Goal: Check status: Check status

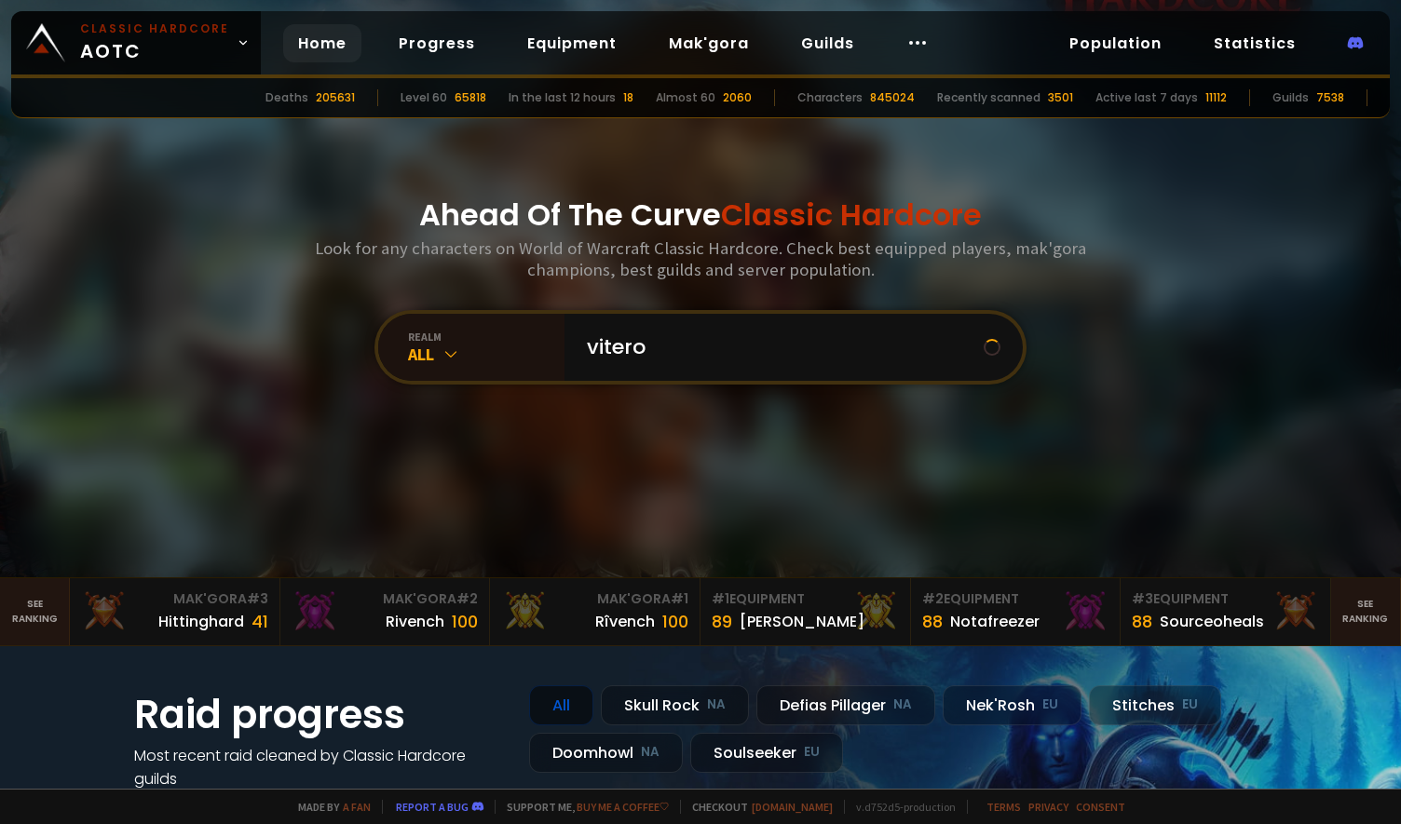
type input "viterok"
click at [663, 341] on input "text" at bounding box center [788, 347] width 425 height 67
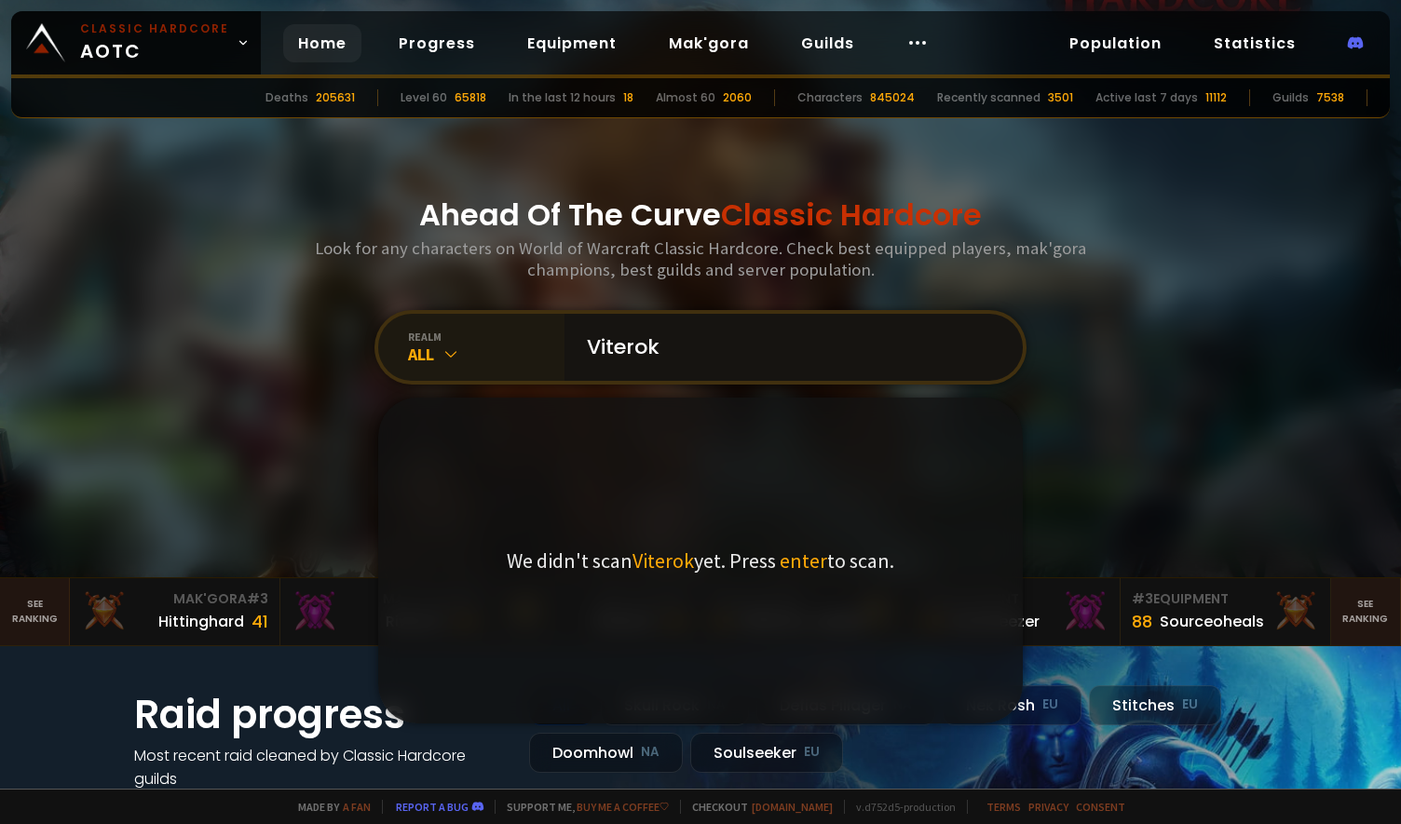
type input "Viterok"
click at [454, 351] on div "All" at bounding box center [486, 354] width 157 height 21
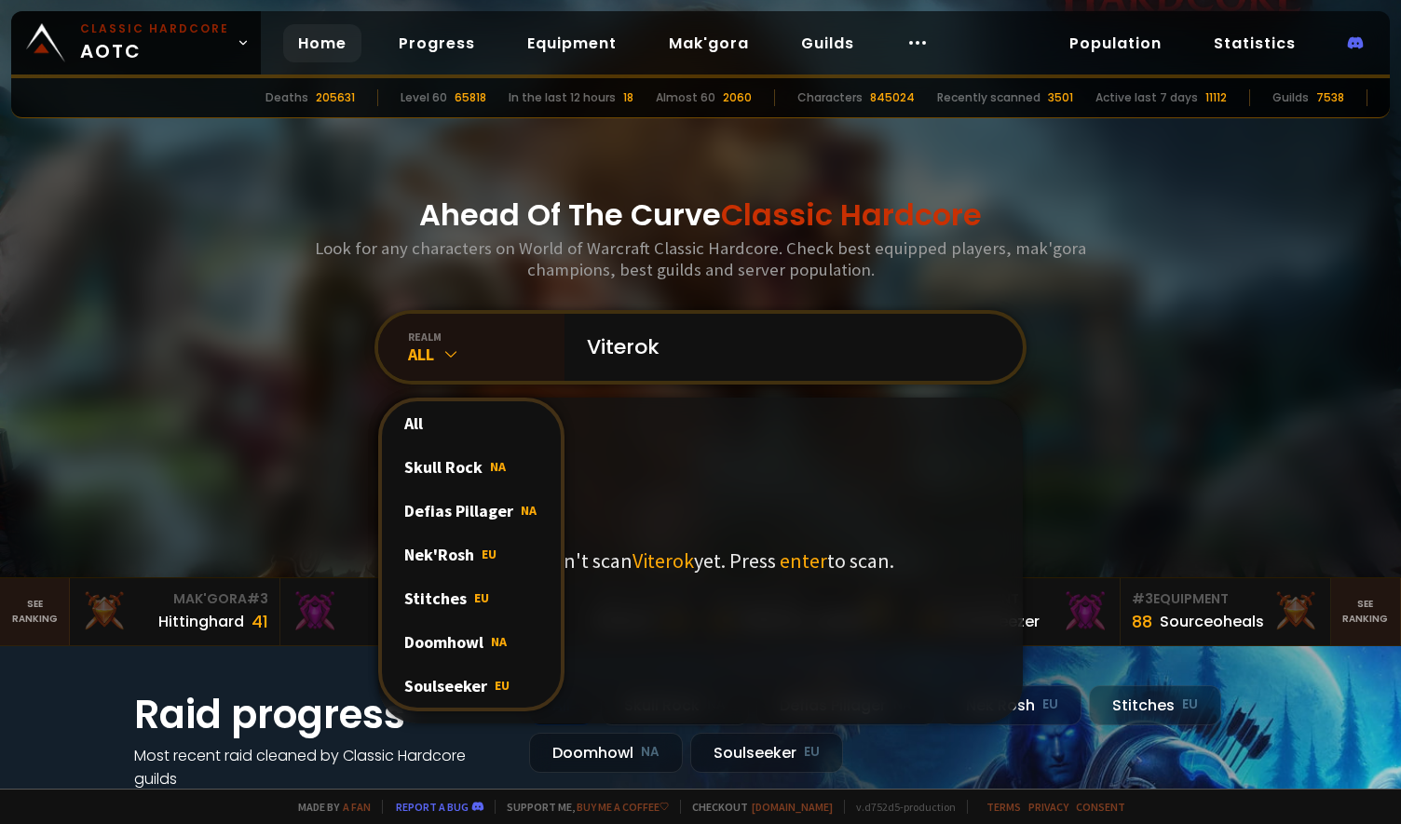
click at [446, 681] on div "Soulseeker EU" at bounding box center [471, 686] width 179 height 44
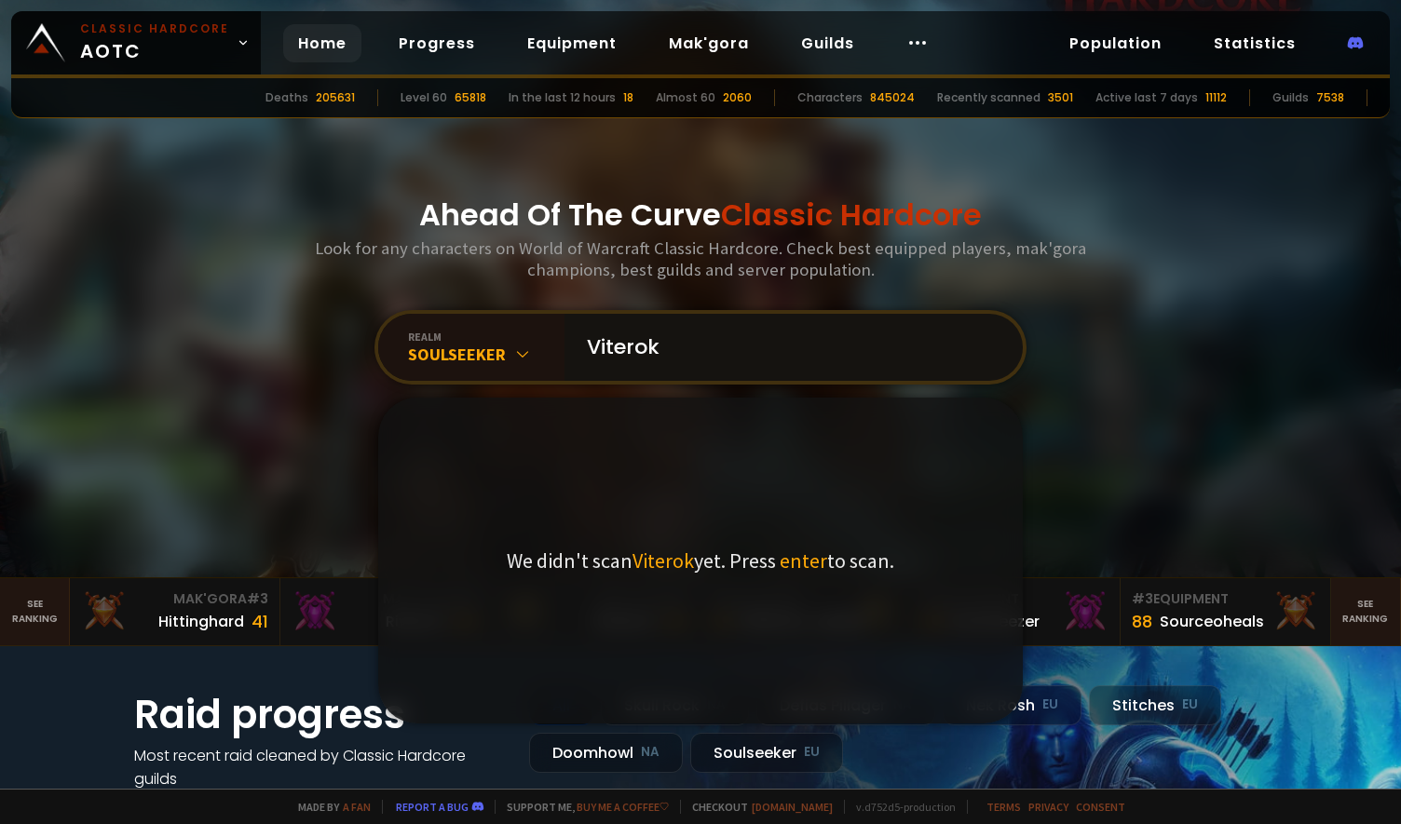
click at [706, 353] on input "Viterok" at bounding box center [788, 347] width 425 height 67
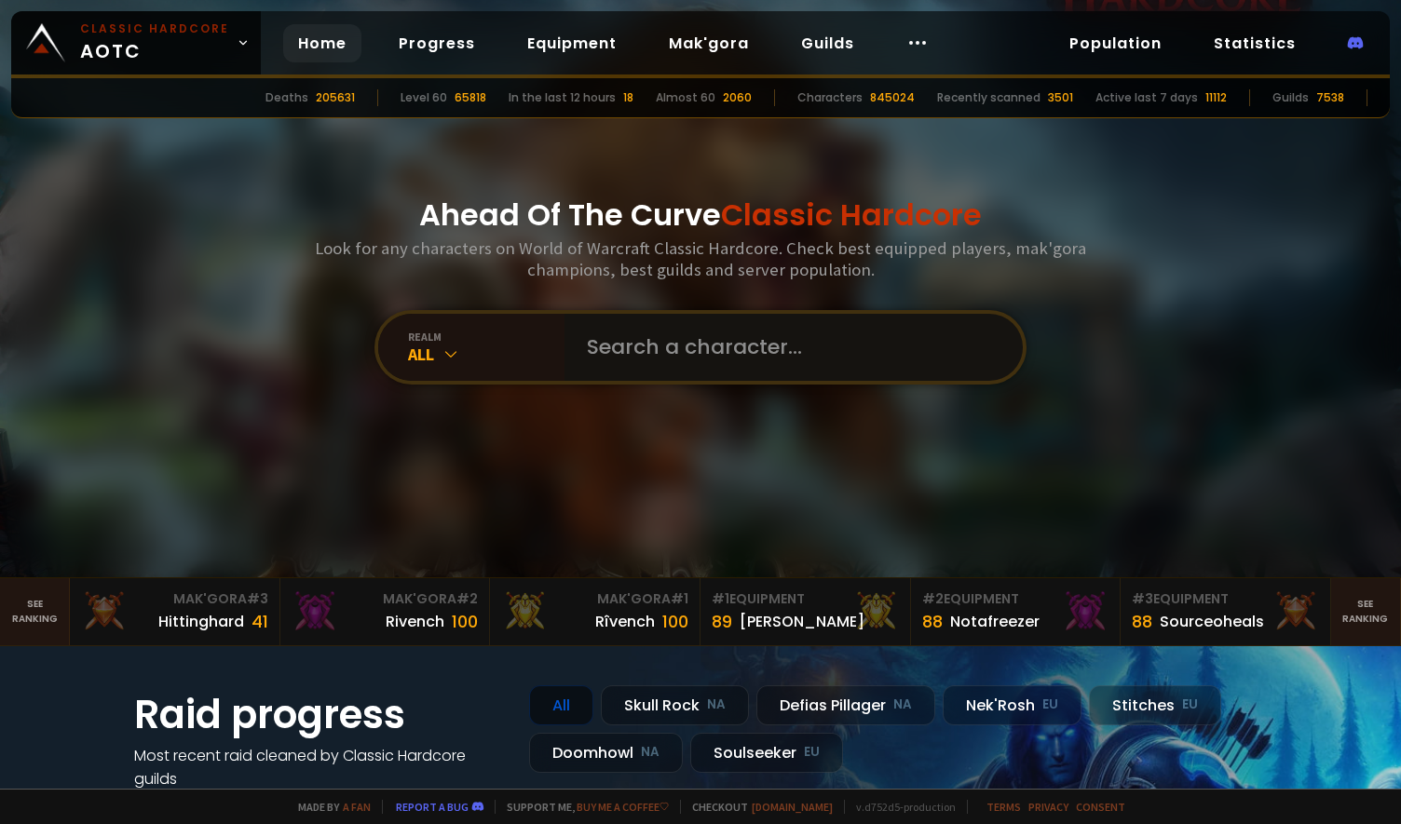
click at [618, 359] on input "text" at bounding box center [788, 347] width 425 height 67
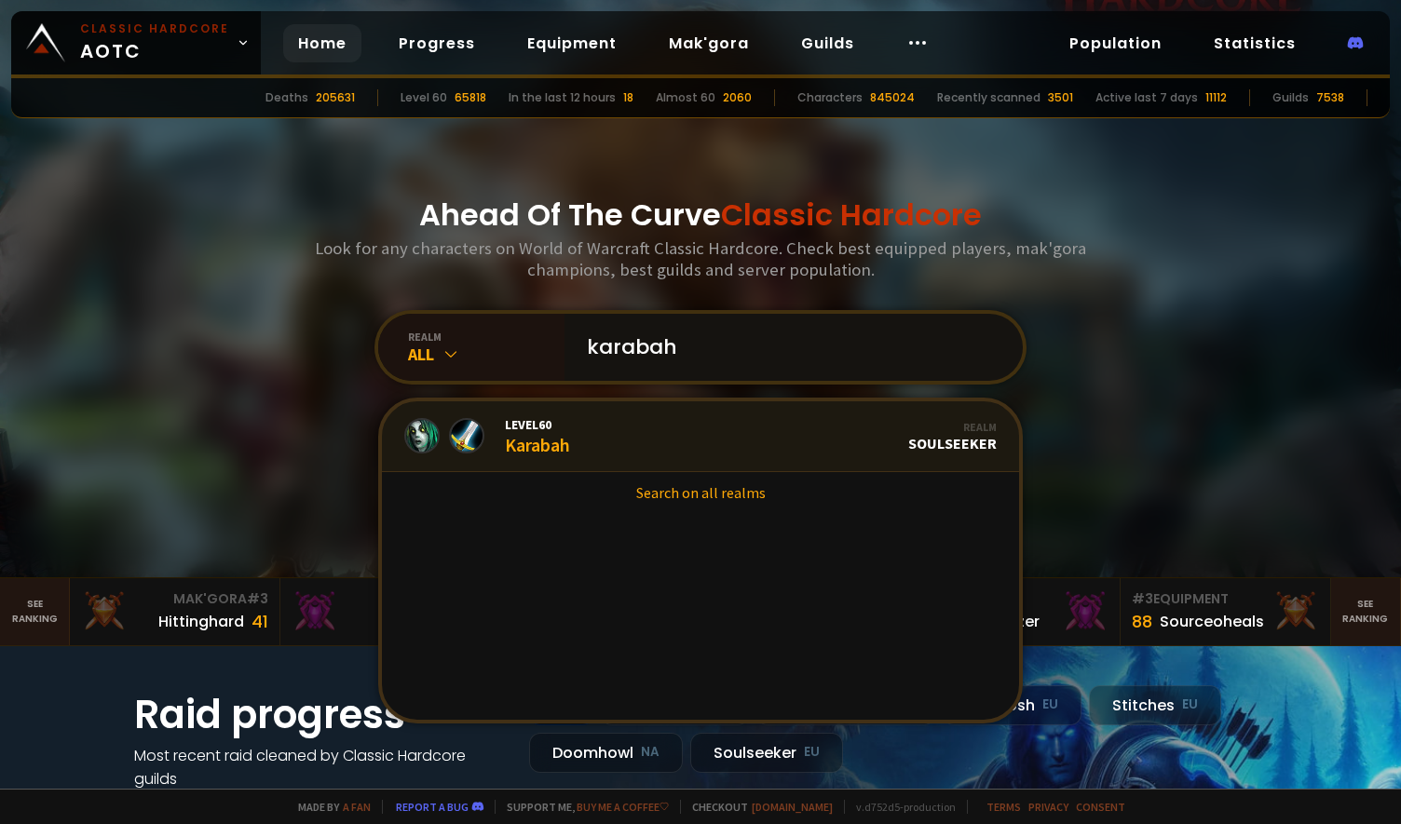
type input "karabah"
click at [570, 443] on link "Level 60 Karabah Realm Soulseeker" at bounding box center [700, 437] width 637 height 71
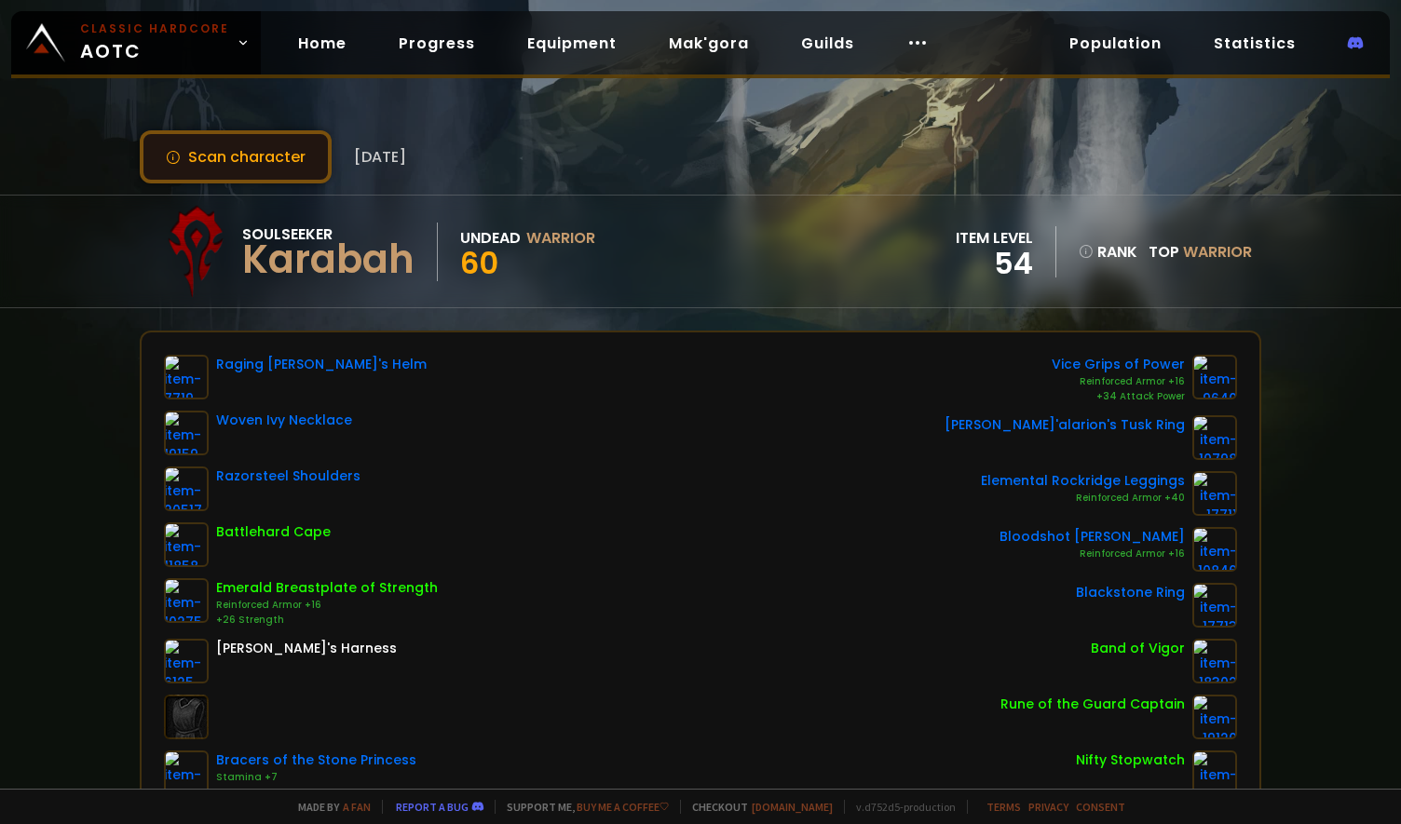
click at [264, 156] on button "Scan character" at bounding box center [236, 156] width 192 height 53
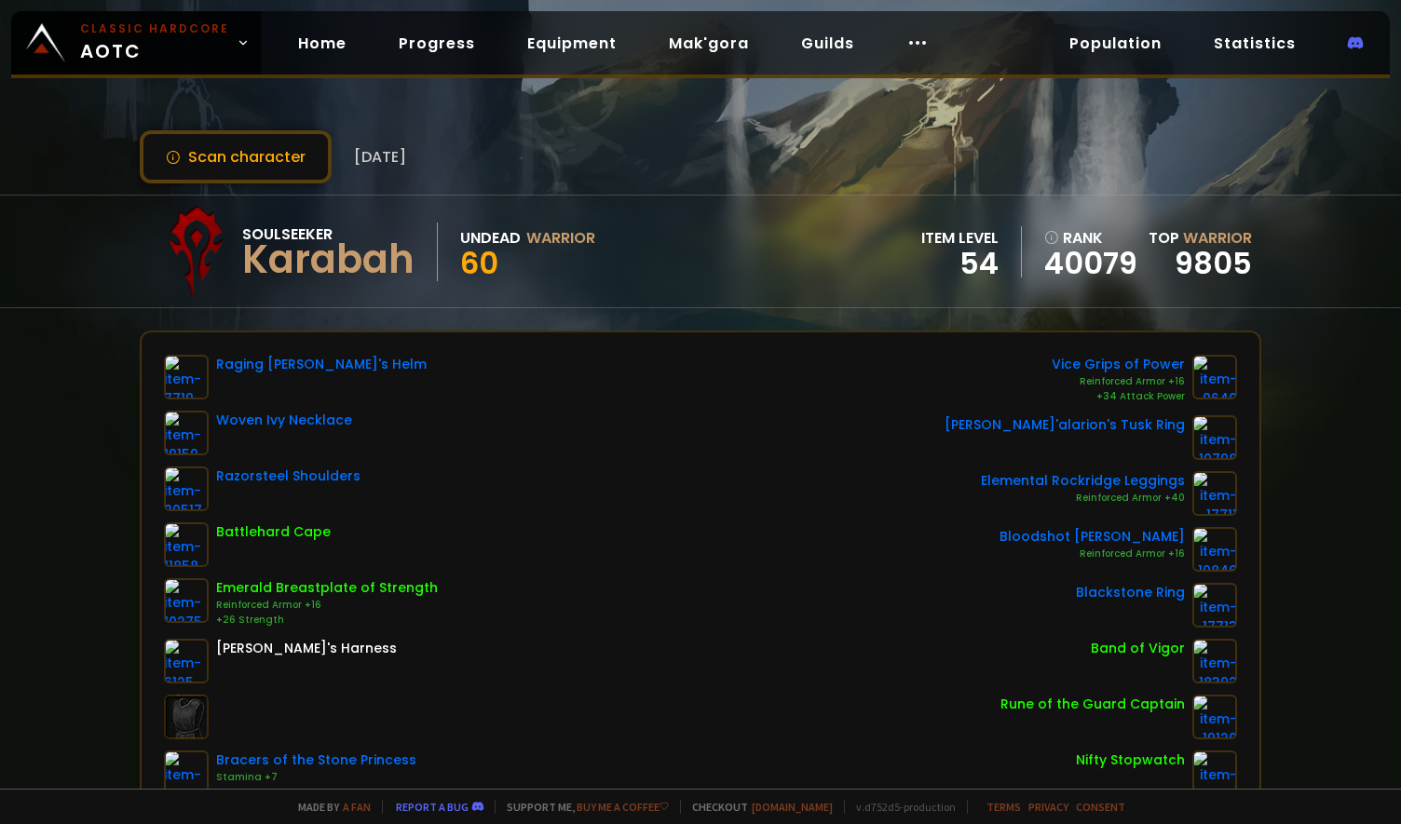
scroll to position [310, 0]
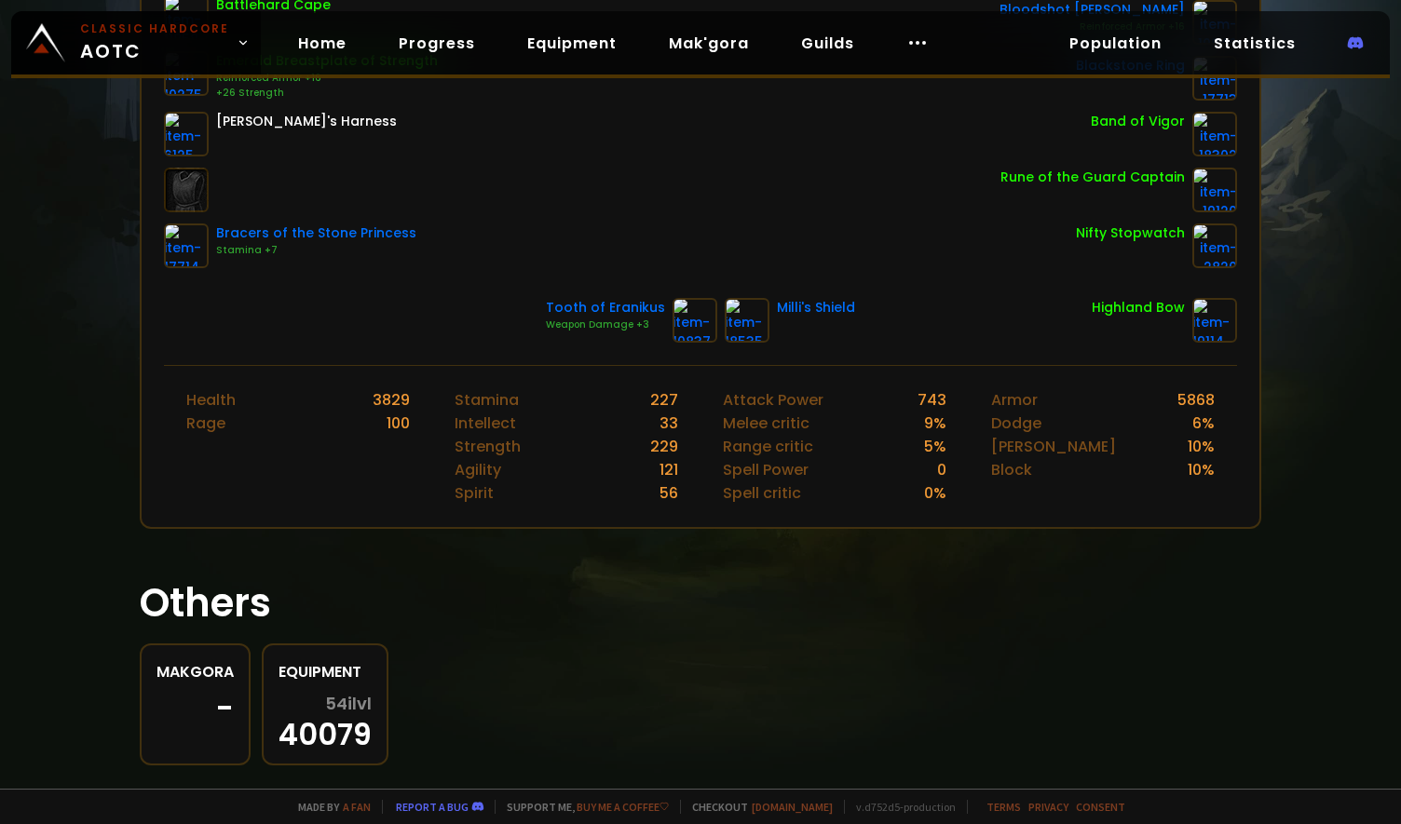
scroll to position [550, 0]
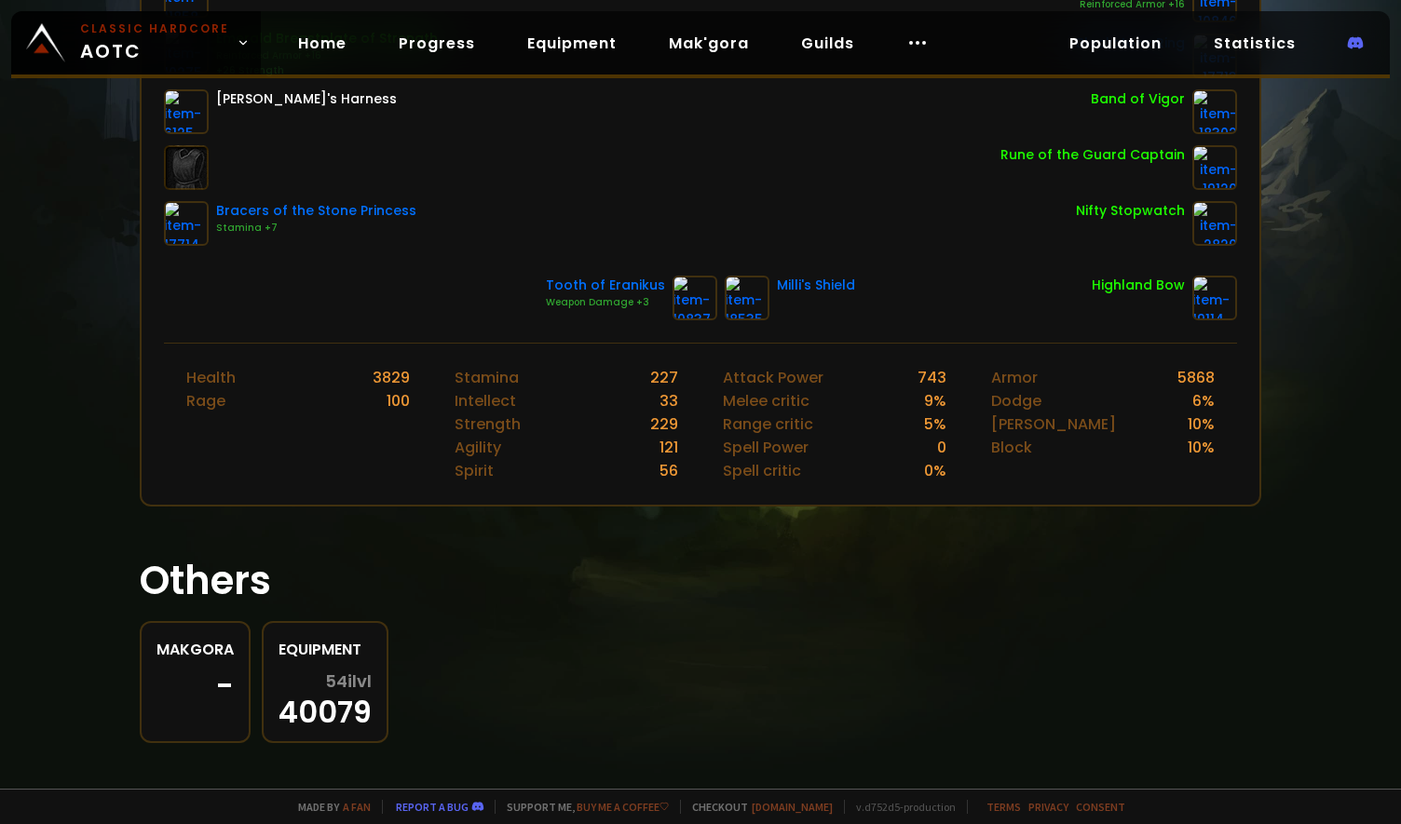
click at [785, 286] on div "Milli's Shield" at bounding box center [816, 286] width 78 height 20
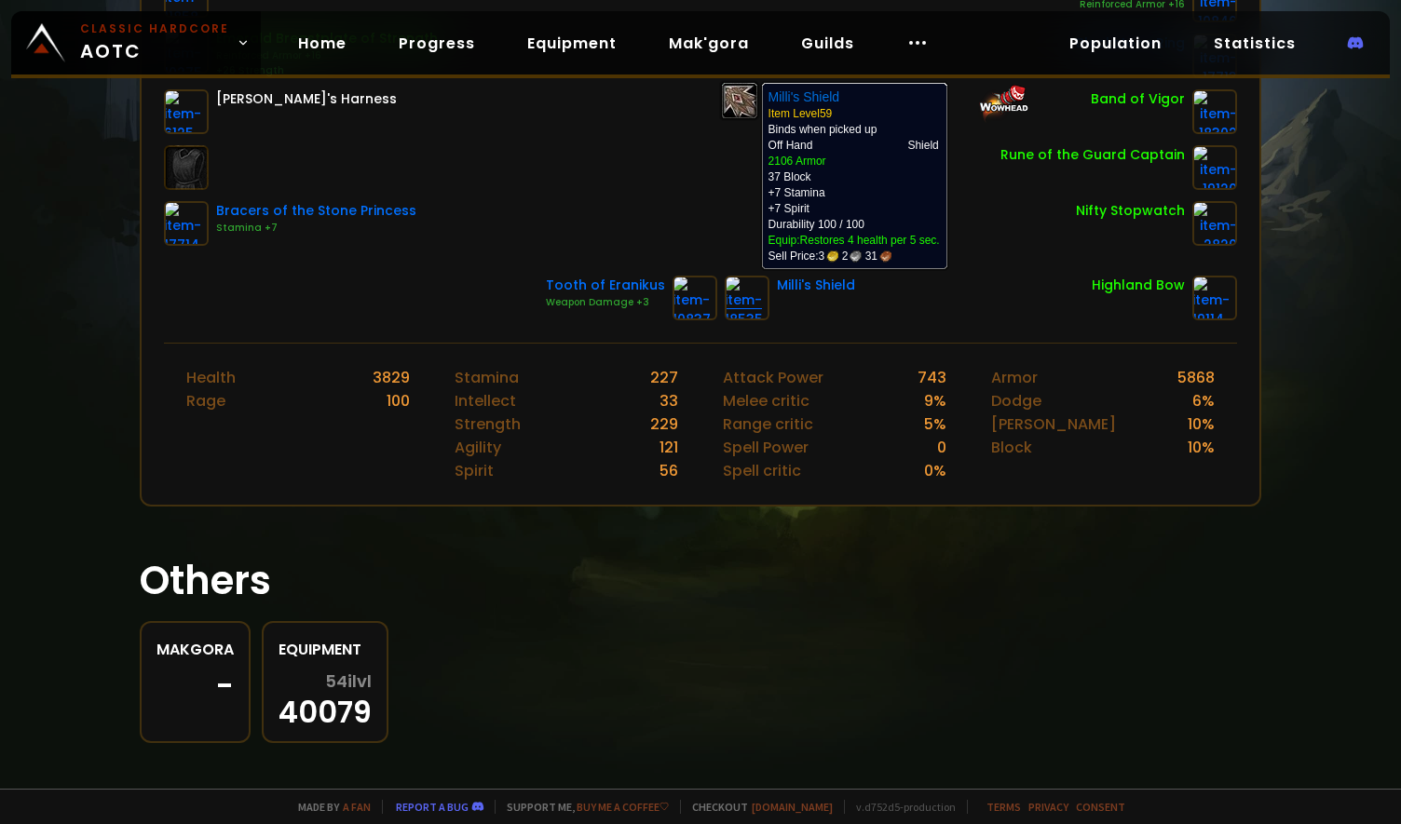
click at [725, 289] on img at bounding box center [747, 298] width 45 height 45
click at [729, 295] on img at bounding box center [747, 298] width 45 height 45
